Goal: Navigation & Orientation: Find specific page/section

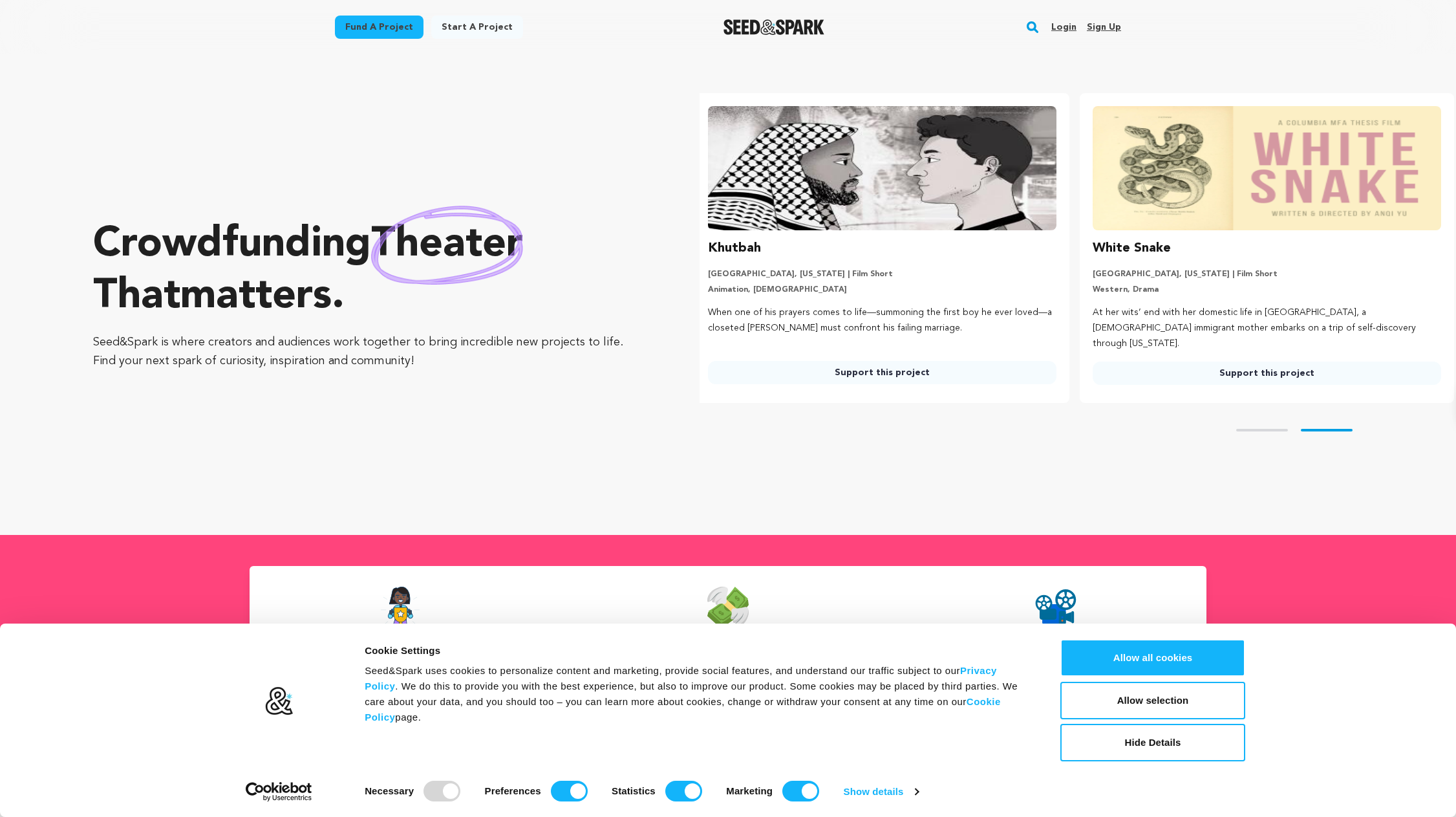
click at [1059, 23] on link "Login" at bounding box center [1064, 26] width 25 height 20
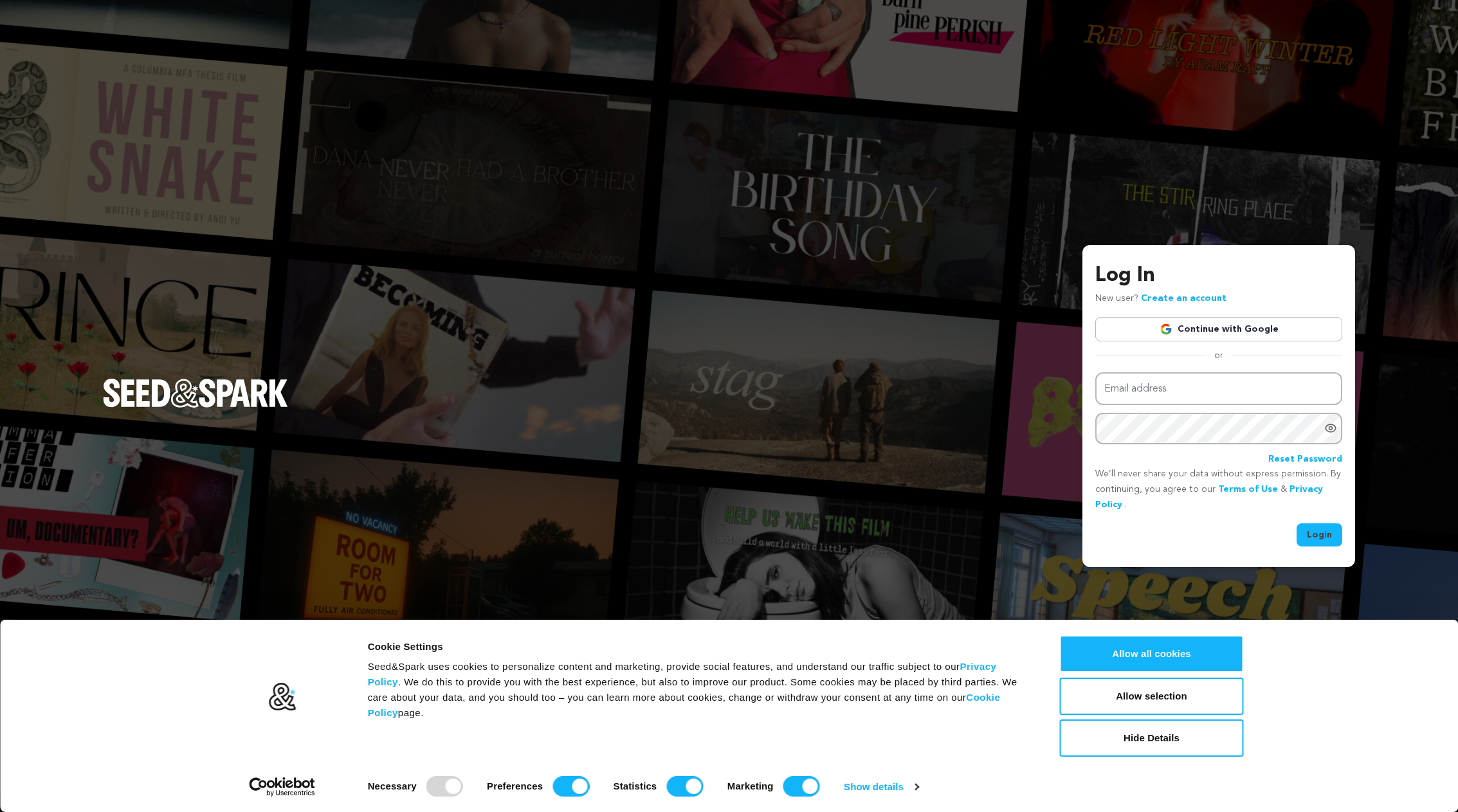
click at [1170, 325] on img at bounding box center [1165, 328] width 13 height 13
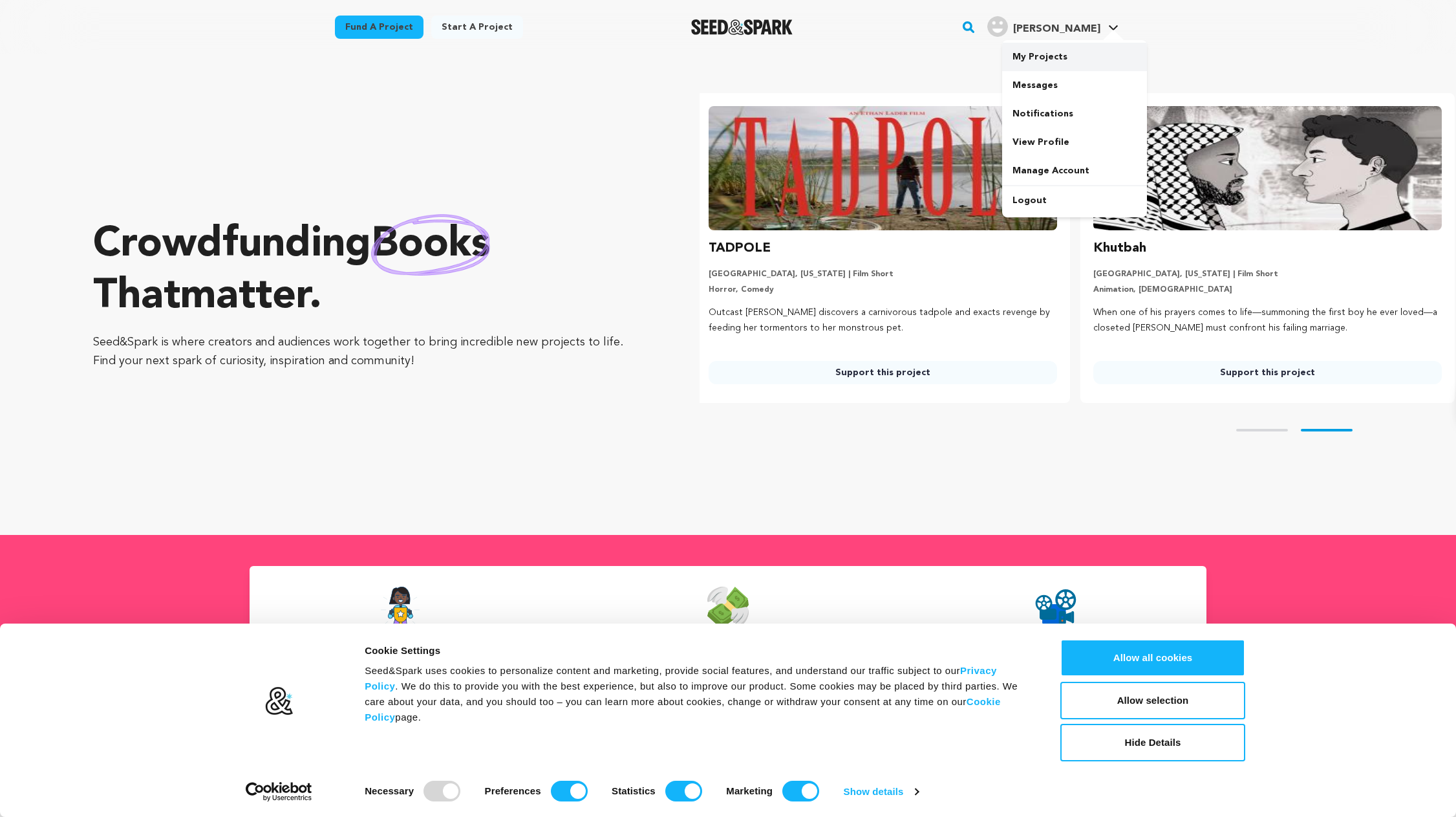
scroll to position [0, 395]
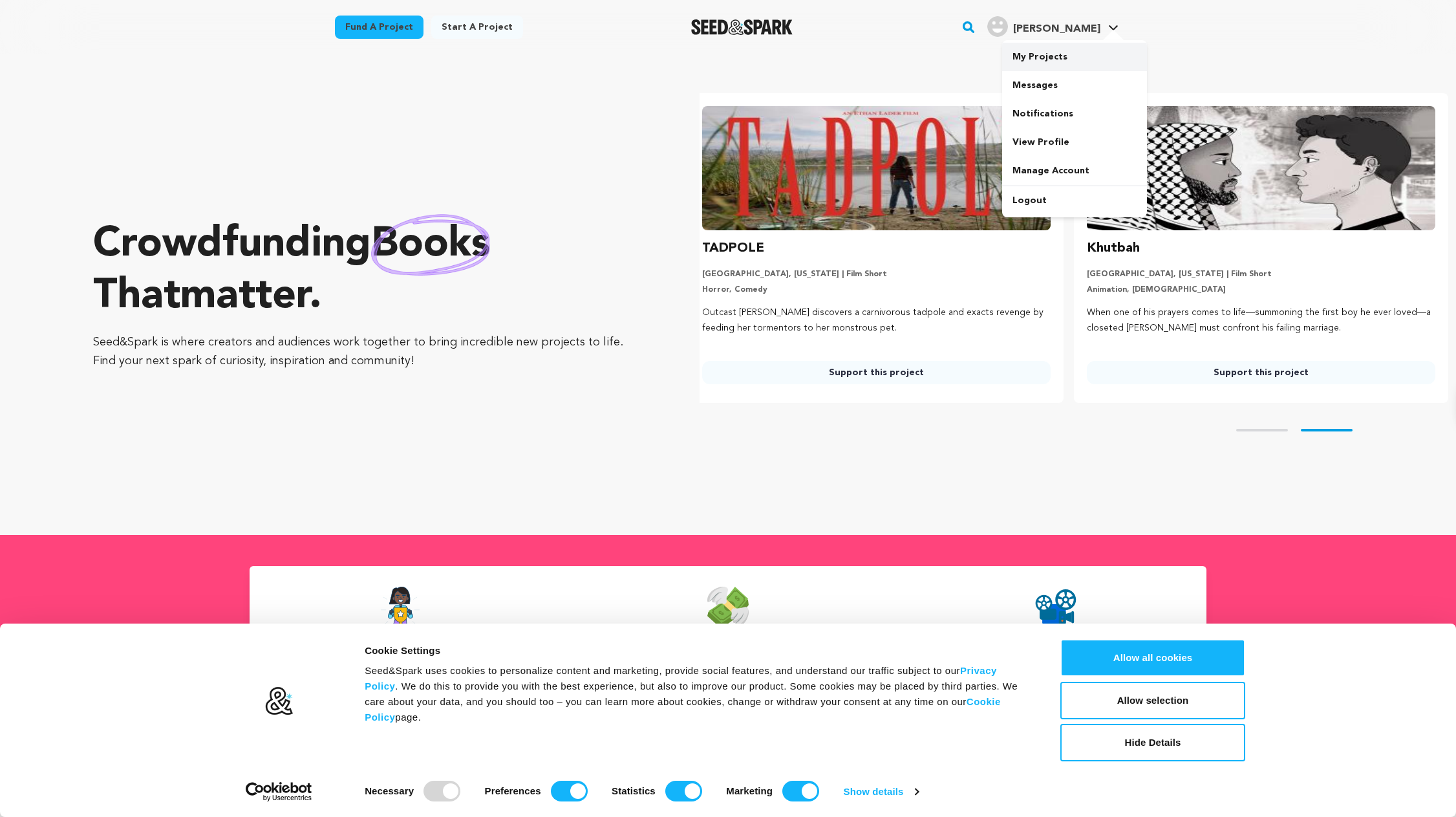
click at [1084, 57] on link "My Projects" at bounding box center [1075, 56] width 145 height 28
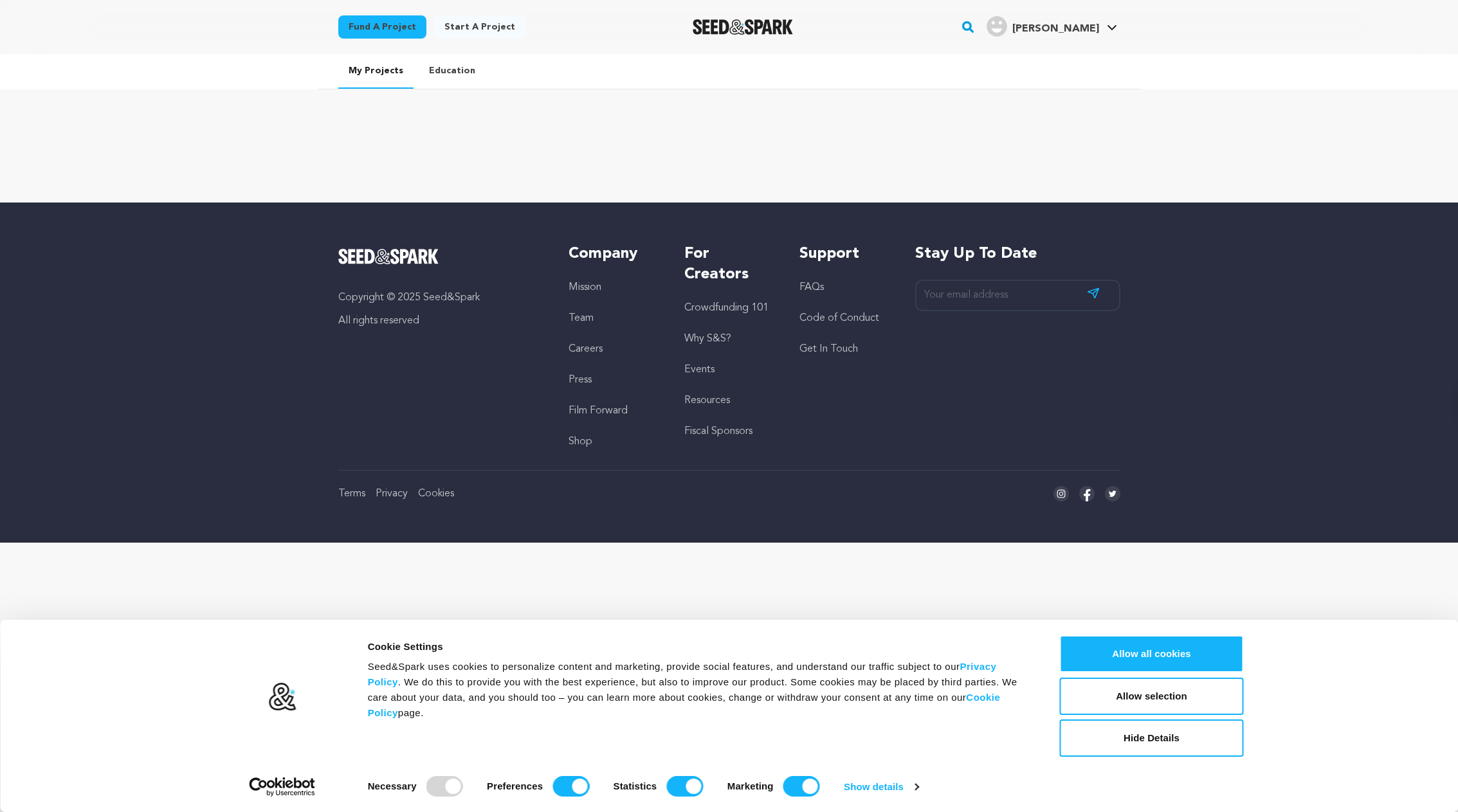
click at [1255, 157] on div "My Projects Education" at bounding box center [729, 128] width 1458 height 148
